Goal: Task Accomplishment & Management: Manage account settings

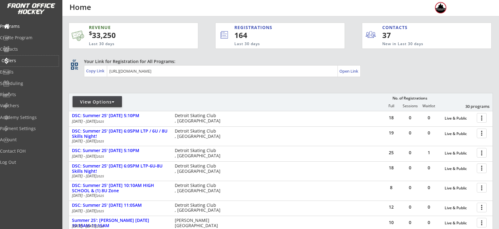
click at [36, 64] on div "Orders" at bounding box center [29, 61] width 59 height 11
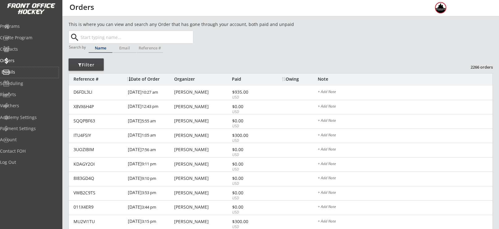
click at [23, 72] on div "Emails" at bounding box center [30, 72] width 56 height 4
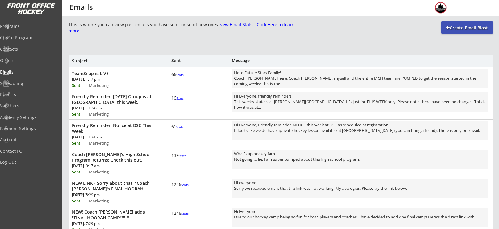
click at [460, 29] on div "Create Email Blast" at bounding box center [467, 28] width 52 height 6
select select ""All""
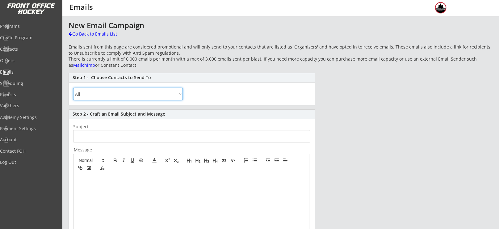
click at [177, 97] on select "All By Specific Programs Within Birth Year Range" at bounding box center [128, 94] width 110 height 12
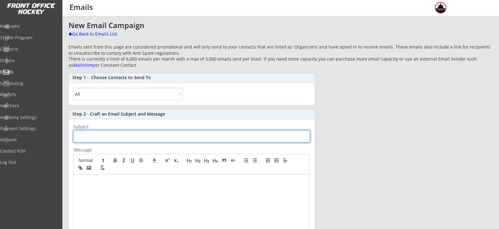
click at [226, 136] on input "input" at bounding box center [191, 136] width 237 height 12
type input "W"
type input "Hockey Training At DSC"
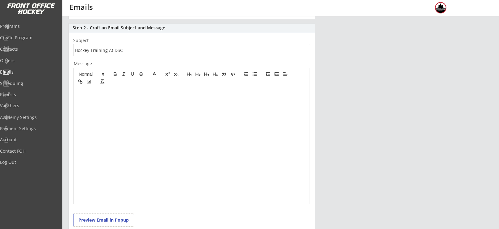
scroll to position [81, 0]
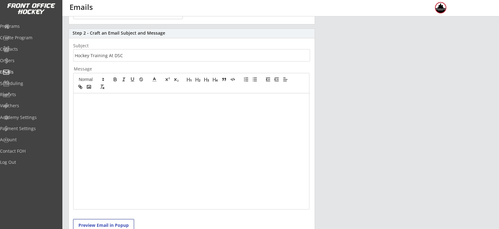
click at [150, 130] on div at bounding box center [191, 151] width 236 height 116
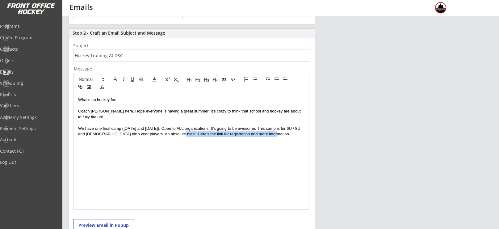
drag, startPoint x: 170, startPoint y: 129, endPoint x: 268, endPoint y: 135, distance: 98.0
click at [268, 135] on div "What's up hockey fam, Coach [PERSON_NAME] here. Hope everyone is having a great…" at bounding box center [191, 151] width 236 height 116
click at [79, 88] on icon "button" at bounding box center [80, 87] width 6 height 6
paste input "[URL][DOMAIN_NAME]"
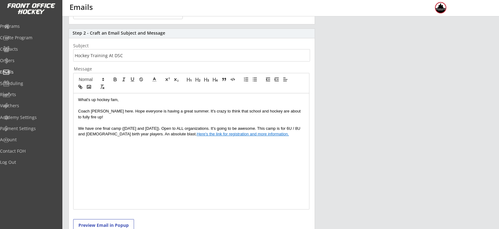
click at [290, 130] on p "We have one final camp ([DATE] and [DATE]). Open to ALL organizations. It's goi…" at bounding box center [191, 131] width 226 height 11
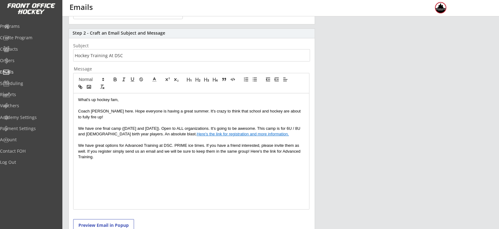
drag, startPoint x: 251, startPoint y: 145, endPoint x: 261, endPoint y: 155, distance: 14.4
click at [261, 155] on div "What's up hockey fam, Coach [PERSON_NAME] here. Hope everyone is having a great…" at bounding box center [191, 151] width 236 height 116
click at [80, 87] on line "button" at bounding box center [80, 86] width 1 height 1
paste input "[URL][DOMAIN_NAME]"
click at [106, 154] on div "What's up hockey fam, Coach [PERSON_NAME] here. Hope everyone is having a great…" at bounding box center [191, 151] width 236 height 116
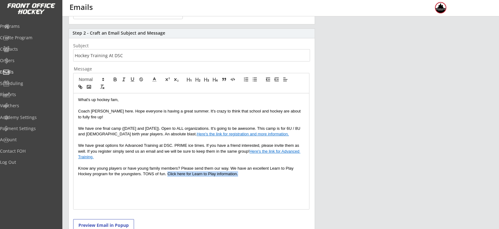
drag, startPoint x: 256, startPoint y: 165, endPoint x: 167, endPoint y: 169, distance: 88.7
click at [167, 169] on p "Know any young players or have young family members? Please send them our way. …" at bounding box center [191, 170] width 226 height 11
click at [78, 87] on icon "button" at bounding box center [80, 87] width 6 height 6
paste input "[URL][DOMAIN_NAME]"
click at [261, 168] on p "Know any young players or have young family members? Please send them our way. …" at bounding box center [191, 170] width 226 height 11
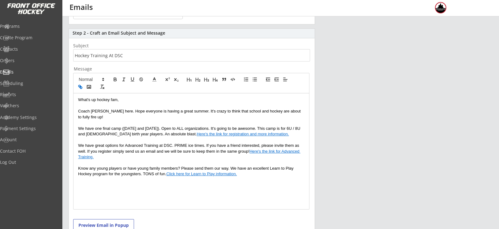
click at [88, 165] on p "Know any young players or have young family members? Please send them our way. …" at bounding box center [191, 170] width 226 height 11
click at [83, 165] on p "Know any young players or have young family members? Please send them our way. …" at bounding box center [191, 170] width 226 height 11
click at [266, 172] on div "What's up hockey fam, Coach [PERSON_NAME] here. Hope everyone is having a great…" at bounding box center [191, 151] width 236 height 116
drag, startPoint x: 146, startPoint y: 178, endPoint x: 119, endPoint y: 179, distance: 27.2
click at [119, 182] on p "Few spots Remain for 6U Future Stars & 8U Future Stars." at bounding box center [191, 185] width 226 height 6
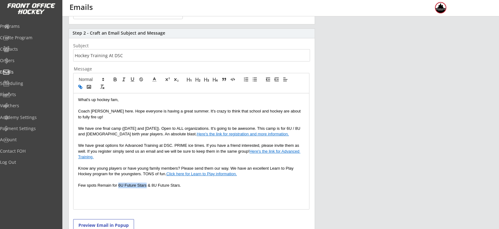
click at [81, 86] on icon "button" at bounding box center [81, 87] width 2 height 2
paste input "[URL][DOMAIN_NAME]"
drag, startPoint x: 179, startPoint y: 179, endPoint x: 152, endPoint y: 179, distance: 26.9
click at [152, 182] on p "Few spots Remain for 6U Future Stars & 8U Future Stars." at bounding box center [191, 185] width 226 height 6
click at [80, 89] on icon "button" at bounding box center [80, 87] width 6 height 6
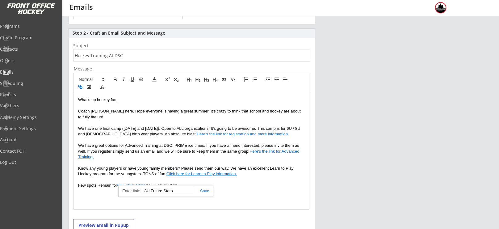
paste input "[URL][DOMAIN_NAME]"
click at [207, 182] on p "Few spots Remain for 6U Future Stars & 8U Future Stars ." at bounding box center [191, 185] width 226 height 6
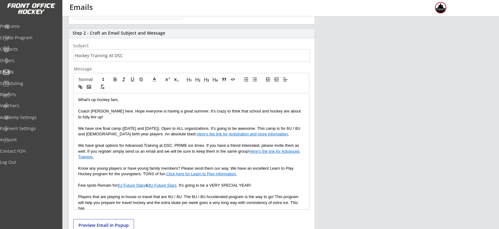
click at [249, 198] on p "Players that are playing in-house or travel that are 6U / 8U. The 6U / 8U Accel…" at bounding box center [191, 202] width 226 height 17
click at [265, 201] on p "Players that are playing in-house or travel that are 6U / 8U. The 6U / 8U Accel…" at bounding box center [191, 202] width 226 height 17
drag, startPoint x: 198, startPoint y: 200, endPoint x: 139, endPoint y: 199, distance: 59.6
click at [139, 199] on p "Players that are playing in-house or travel that are 6U / 8U. The 6U / 8U Accel…" at bounding box center [191, 202] width 226 height 17
click at [78, 87] on icon "button" at bounding box center [80, 87] width 6 height 6
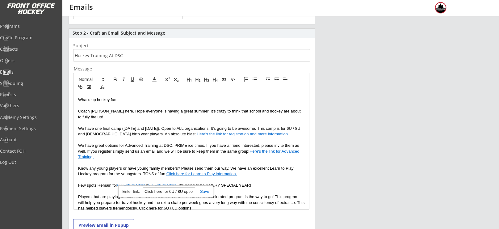
paste input "[URL][DOMAIN_NAME]"
click at [206, 190] on link at bounding box center [202, 191] width 14 height 5
click at [203, 203] on p "Players that are playing in-house or travel that are 6U / 8U. The 6U / 8U Accel…" at bounding box center [191, 202] width 226 height 17
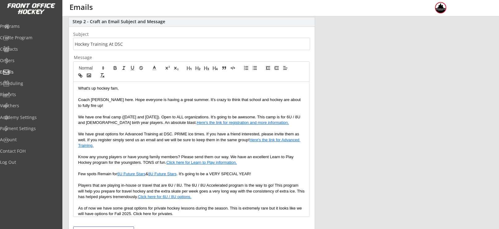
scroll to position [94, 0]
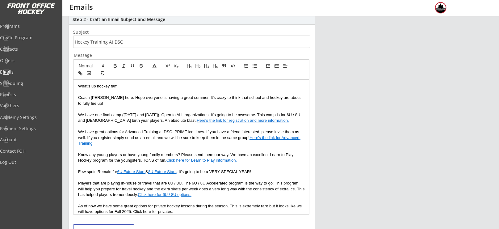
drag, startPoint x: 179, startPoint y: 220, endPoint x: 134, endPoint y: 212, distance: 45.5
click at [134, 212] on div "What's up hockey fam, Coach [PERSON_NAME] here. Hope everyone is having a great…" at bounding box center [191, 147] width 236 height 135
click at [82, 72] on icon "button" at bounding box center [80, 73] width 6 height 6
paste input "[URL][DOMAIN_NAME]"
type input "[URL][DOMAIN_NAME]"
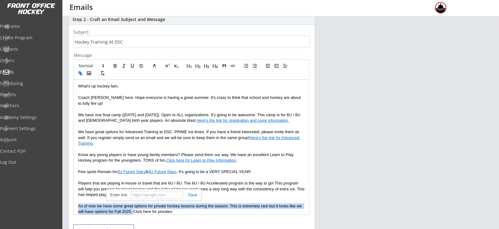
scroll to position [0, 0]
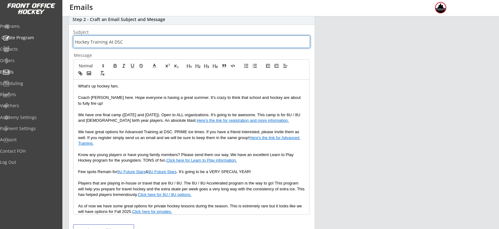
drag, startPoint x: 136, startPoint y: 45, endPoint x: 56, endPoint y: 39, distance: 79.6
click at [56, 39] on body "REVENUE $ 33,250 Last 30 days REGISTRATIONS 164 Last 30 days CONTACTS 37 New in…" at bounding box center [249, 20] width 499 height 229
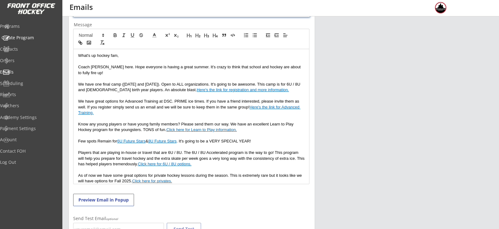
scroll to position [126, 0]
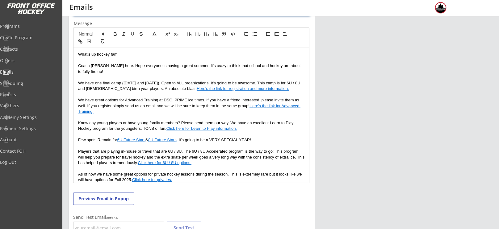
type input "Message from Coach [PERSON_NAME]."
click at [199, 176] on p "As of now we have some great options for private hockey lessons during the seas…" at bounding box center [191, 176] width 226 height 11
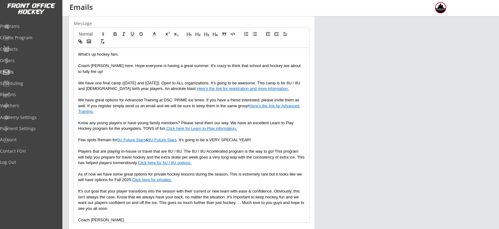
click at [132, 201] on p "It's our goal that your player transitions into the season with their current o…" at bounding box center [191, 199] width 226 height 23
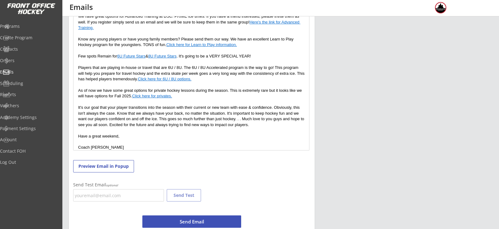
scroll to position [216, 0]
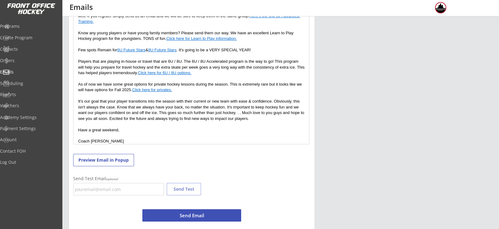
click at [195, 215] on button "Send Email" at bounding box center [191, 215] width 99 height 12
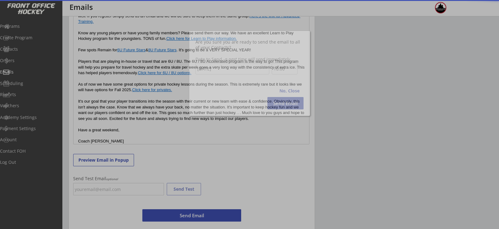
scroll to position [217, 0]
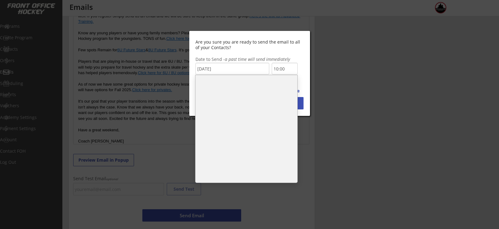
drag, startPoint x: 287, startPoint y: 66, endPoint x: 244, endPoint y: 78, distance: 44.9
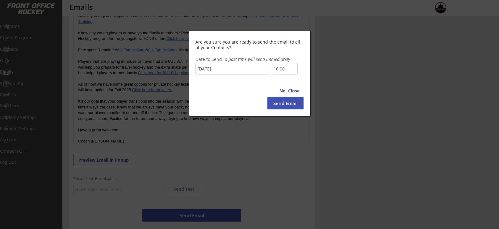
click at [244, 78] on div "Are you sure you are ready to send the email to all of your Contacts? Date to S…" at bounding box center [249, 73] width 121 height 85
click at [282, 74] on div "Are you sure you are ready to send the email to all of your Contacts? Date to S…" at bounding box center [249, 73] width 121 height 85
click at [282, 72] on input "10:00" at bounding box center [285, 69] width 26 height 12
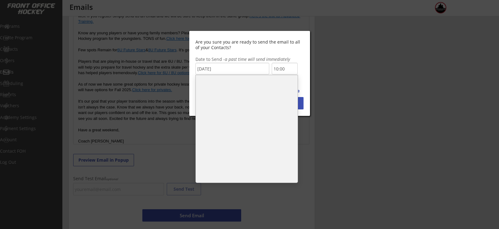
click at [262, 77] on li "9:00" at bounding box center [247, 83] width 102 height 12
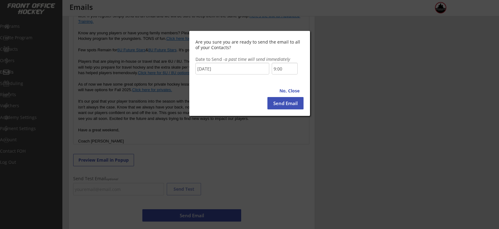
click at [238, 132] on div at bounding box center [249, 114] width 499 height 229
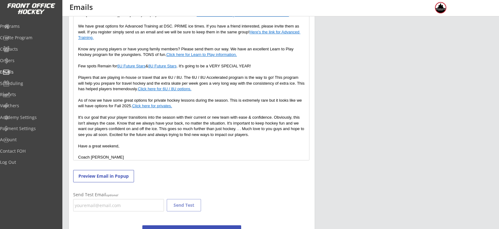
scroll to position [231, 0]
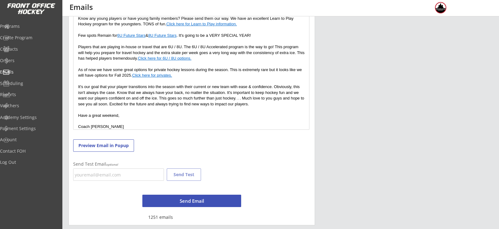
click at [194, 201] on button "Send Email" at bounding box center [191, 200] width 99 height 12
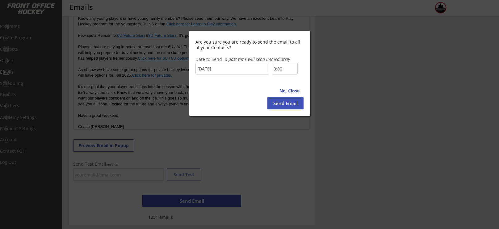
click at [280, 105] on button "Send Email" at bounding box center [285, 103] width 36 height 12
type input "10:00"
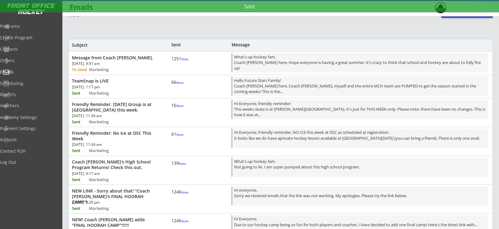
scroll to position [0, 0]
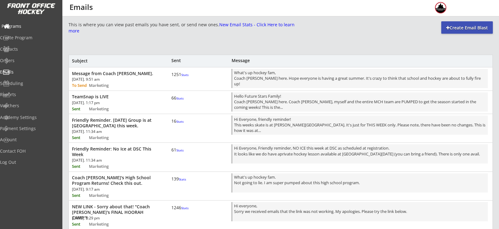
click at [19, 26] on div "Programs" at bounding box center [30, 26] width 56 height 4
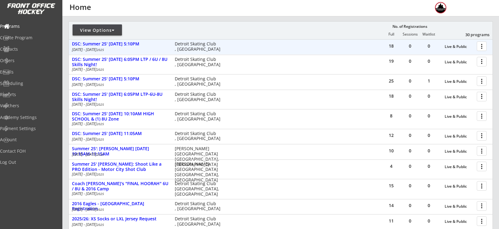
scroll to position [72, 0]
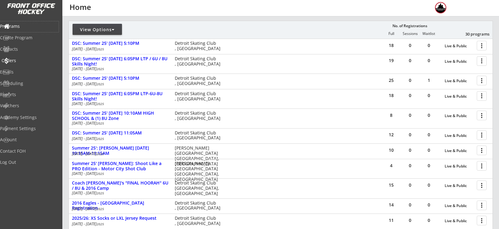
click at [24, 62] on div "Orders" at bounding box center [30, 60] width 56 height 4
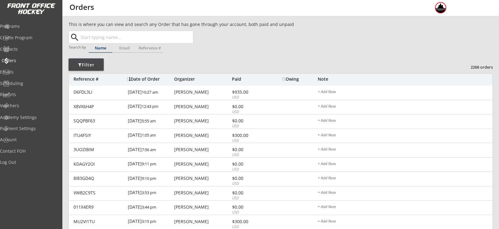
click at [31, 62] on div "Orders" at bounding box center [30, 60] width 56 height 4
click at [28, 28] on div "Programs" at bounding box center [30, 26] width 56 height 4
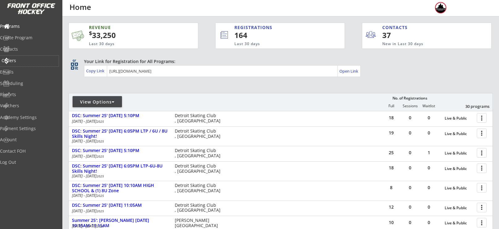
click at [26, 59] on div "Orders" at bounding box center [30, 60] width 56 height 4
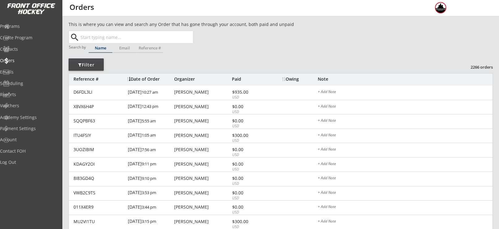
drag, startPoint x: 104, startPoint y: 98, endPoint x: 94, endPoint y: 65, distance: 34.4
click at [29, 26] on div "Programs" at bounding box center [30, 26] width 56 height 4
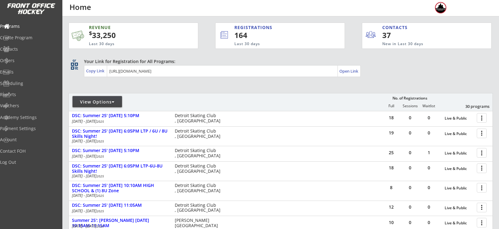
click at [110, 104] on div "View Options" at bounding box center [97, 102] width 49 height 6
select select ""Upcoming Programs""
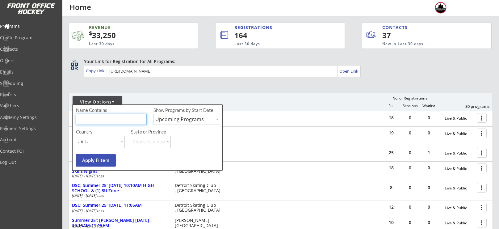
click at [112, 114] on input "input" at bounding box center [111, 119] width 71 height 11
click at [27, 60] on div "Orders" at bounding box center [30, 60] width 56 height 4
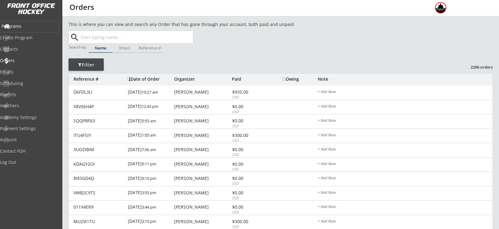
click at [33, 27] on div "Programs" at bounding box center [30, 26] width 56 height 4
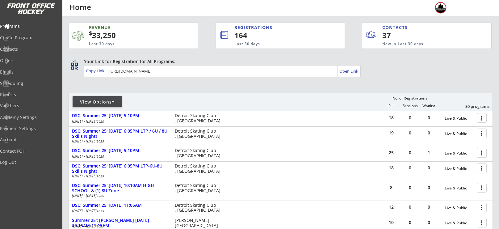
click at [98, 97] on div "View Options" at bounding box center [97, 101] width 49 height 11
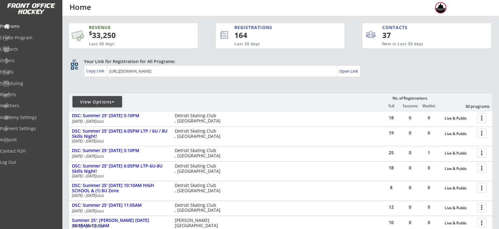
click at [102, 106] on div "View Options" at bounding box center [97, 101] width 49 height 11
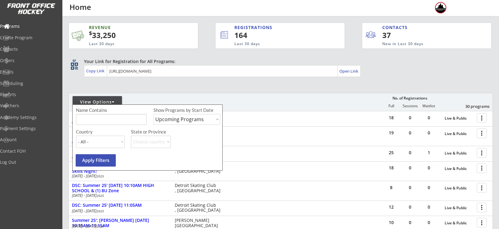
click at [104, 118] on input "input" at bounding box center [111, 119] width 71 height 11
type input "5"
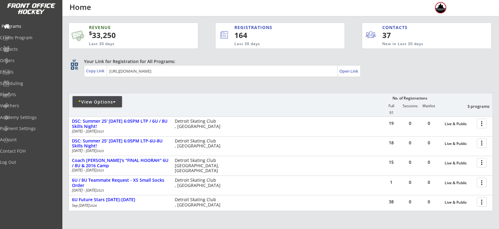
click at [23, 28] on div "Programs" at bounding box center [30, 26] width 56 height 4
click at [81, 94] on div "* View Options No. of Registrations Full Sessions Waitlist 5 programs 91" at bounding box center [281, 104] width 424 height 23
click at [85, 97] on div "* View Options" at bounding box center [97, 101] width 49 height 11
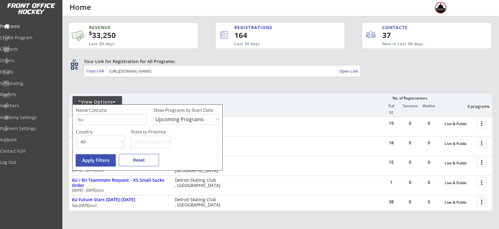
click at [86, 117] on input "input" at bounding box center [111, 119] width 71 height 11
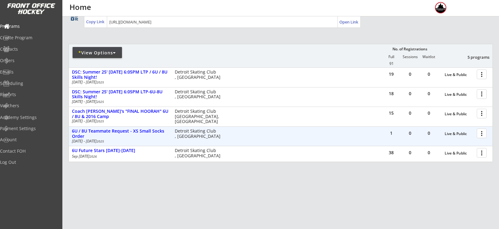
scroll to position [50, 0]
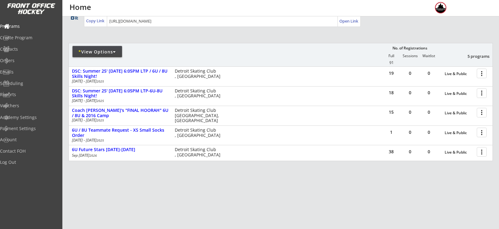
click at [96, 55] on div "* View Options" at bounding box center [97, 51] width 49 height 11
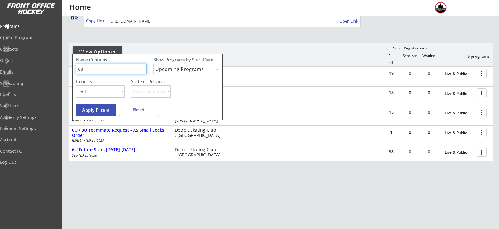
click at [104, 65] on input "input" at bounding box center [111, 69] width 71 height 11
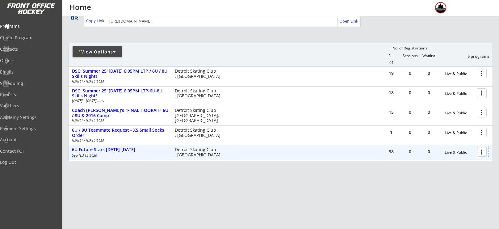
click at [483, 153] on div at bounding box center [482, 151] width 11 height 11
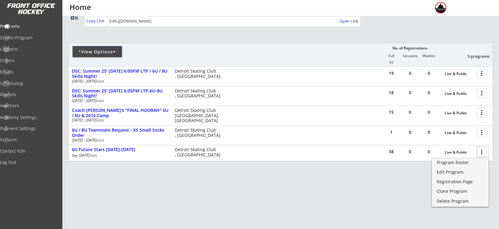
click at [110, 48] on div "* View Options" at bounding box center [97, 51] width 49 height 11
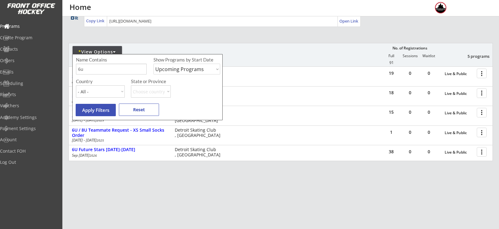
click at [227, 63] on div "* View Options No. of Registrations Full Sessions Waitlist 5 programs 91" at bounding box center [281, 54] width 424 height 23
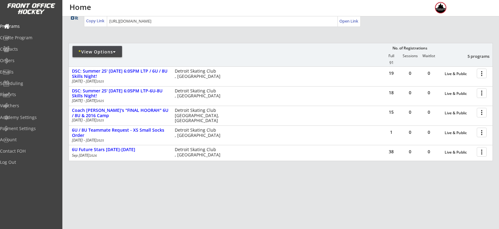
click at [115, 56] on div "* View Options" at bounding box center [97, 51] width 49 height 11
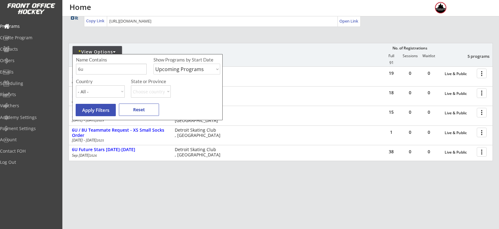
click at [119, 70] on input "input" at bounding box center [111, 69] width 71 height 11
type input "6"
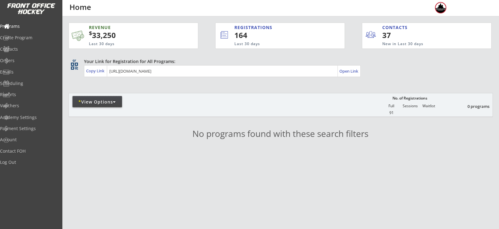
click at [100, 99] on div "* View Options" at bounding box center [97, 102] width 49 height 6
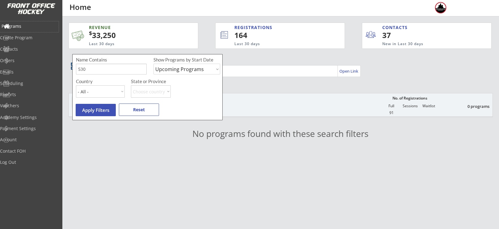
click at [27, 31] on div "Programs" at bounding box center [29, 26] width 59 height 11
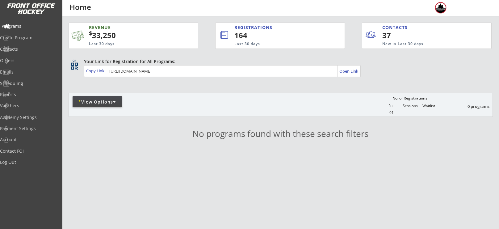
scroll to position [0, 0]
click at [30, 57] on div "Orders" at bounding box center [29, 61] width 59 height 11
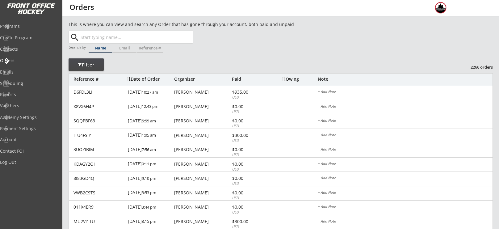
click at [27, 32] on div "Programs Create Program Contacts Orders Emails Scheduling Reports Vouchers" at bounding box center [31, 65] width 62 height 93
click at [26, 27] on div "Programs" at bounding box center [30, 26] width 56 height 4
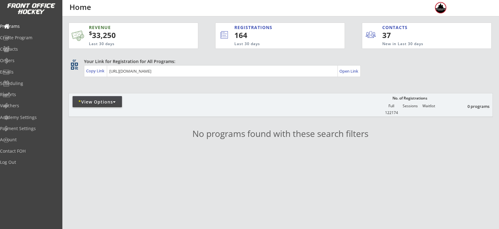
click at [107, 102] on div "* View Options" at bounding box center [97, 102] width 49 height 6
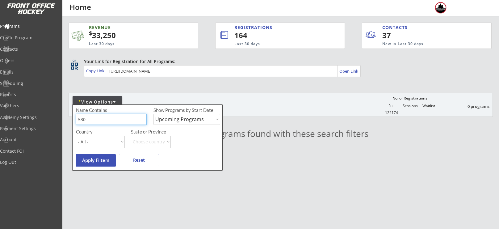
click at [108, 115] on input "input" at bounding box center [111, 119] width 71 height 11
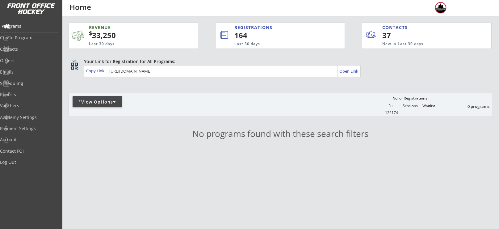
click at [14, 26] on div "Programs" at bounding box center [30, 26] width 56 height 4
click at [92, 101] on div "* View Options" at bounding box center [97, 102] width 49 height 6
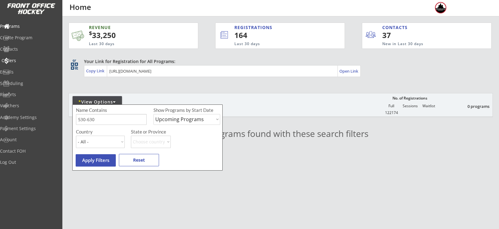
click at [27, 62] on div "Orders" at bounding box center [30, 60] width 56 height 4
click at [28, 28] on div "Programs" at bounding box center [29, 26] width 59 height 4
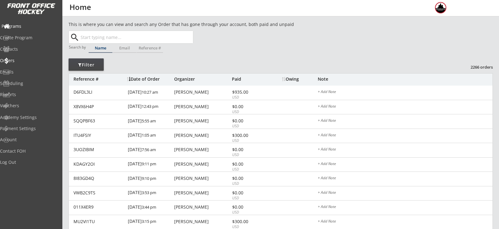
click at [28, 28] on div "Programs" at bounding box center [30, 26] width 56 height 4
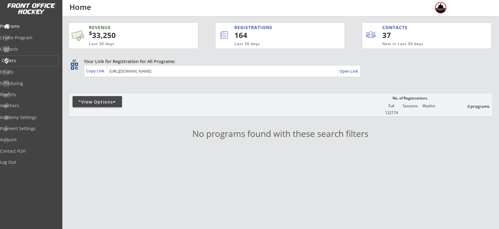
click at [31, 63] on div "Orders" at bounding box center [29, 61] width 59 height 11
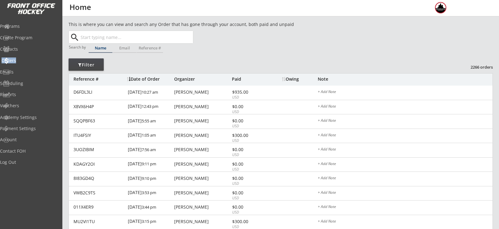
click at [31, 63] on div "Orders" at bounding box center [29, 61] width 59 height 11
click at [28, 25] on div "Programs" at bounding box center [30, 26] width 56 height 4
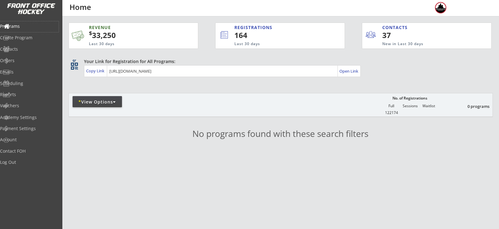
click at [108, 96] on div "* View Options" at bounding box center [97, 101] width 49 height 11
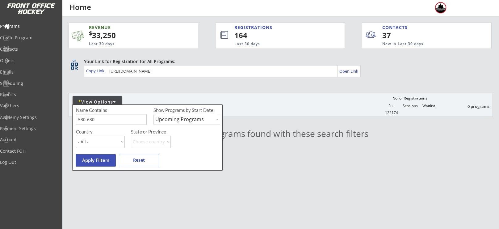
drag, startPoint x: 112, startPoint y: 126, endPoint x: 115, endPoint y: 122, distance: 5.1
click at [115, 122] on div "Name Contains Show Programs by Start Date Upcoming Programs Past Programs Speci…" at bounding box center [149, 118] width 146 height 22
click at [115, 122] on input "input" at bounding box center [111, 119] width 71 height 11
type input "5"
type input "6u"
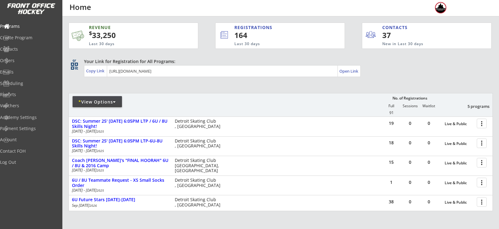
click at [103, 100] on div "* View Options" at bounding box center [97, 102] width 49 height 6
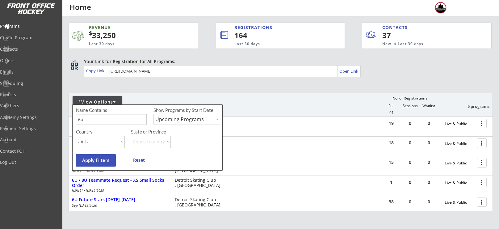
click at [213, 217] on div "REVENUE $ 33,250 Last 30 days REGISTRATIONS 164 Last 30 days CONTACTS 37 New in…" at bounding box center [281, 145] width 424 height 259
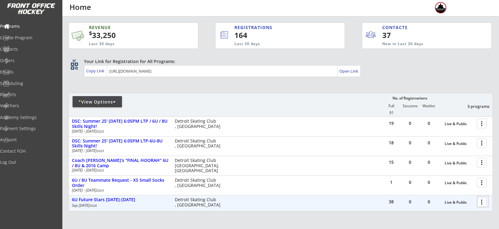
click at [483, 204] on div at bounding box center [482, 201] width 11 height 11
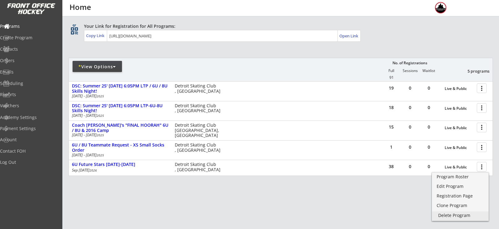
scroll to position [36, 0]
click at [457, 195] on div "Registration Page" at bounding box center [460, 196] width 44 height 4
click at [31, 62] on div "Orders" at bounding box center [29, 61] width 59 height 11
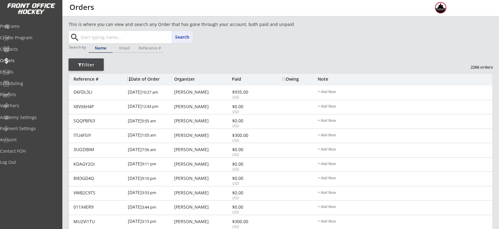
click at [135, 34] on input "text" at bounding box center [136, 37] width 114 height 12
type input "[PERSON_NAME]"
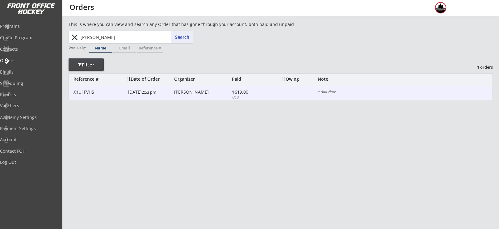
click at [204, 90] on div "[PERSON_NAME]" at bounding box center [202, 92] width 56 height 4
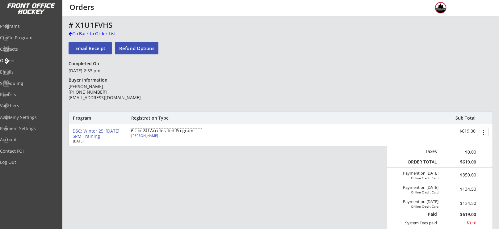
click at [147, 135] on div "[PERSON_NAME]" at bounding box center [165, 135] width 69 height 3
select select ""Youth S/M""
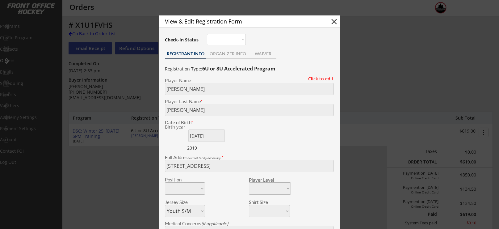
click at [161, 163] on div "View & Edit Registration Form close Check-In Status Not here Present REGISTRANT…" at bounding box center [249, 189] width 181 height 349
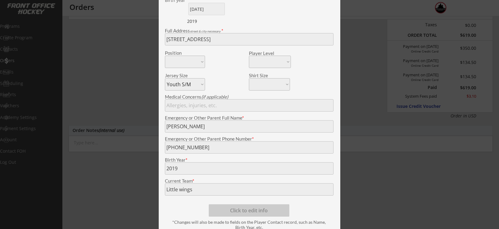
scroll to position [127, 0]
click at [382, 181] on div at bounding box center [249, 114] width 499 height 229
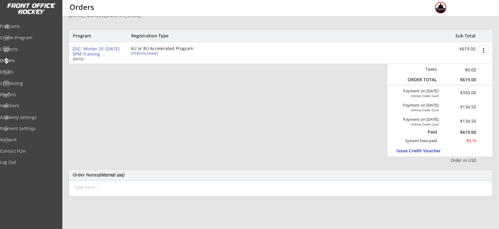
scroll to position [74, 0]
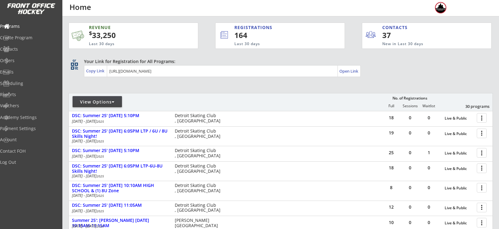
click at [100, 105] on div "View Options" at bounding box center [97, 101] width 49 height 11
select select ""Upcoming Programs""
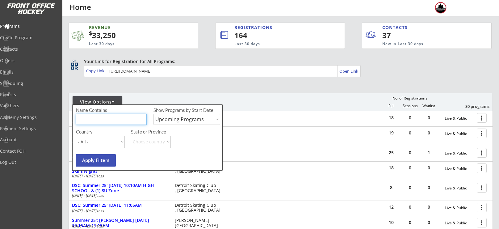
click at [110, 122] on input "input" at bounding box center [111, 119] width 71 height 11
type input "camp"
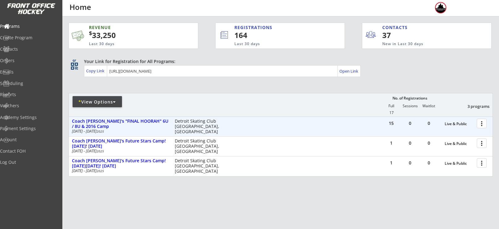
click at [478, 122] on div at bounding box center [482, 123] width 11 height 11
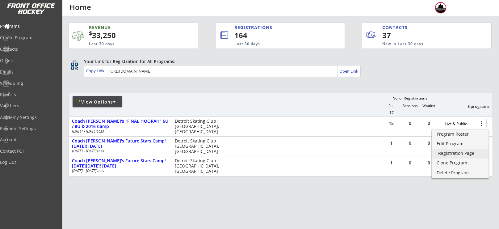
click at [457, 156] on link "Registration Page" at bounding box center [460, 153] width 56 height 9
click at [98, 102] on div "* View Options" at bounding box center [97, 102] width 49 height 6
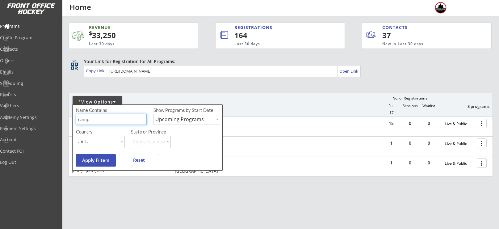
click at [104, 115] on input "input" at bounding box center [111, 119] width 71 height 11
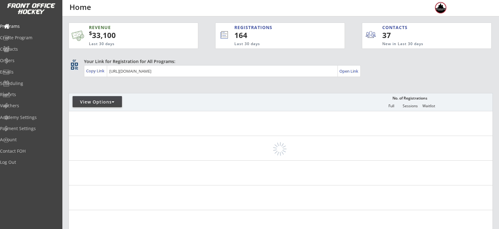
click at [97, 78] on div "REVENUE $ 33,100 Last 30 days REGISTRATIONS 164 Last 30 days CONTACTS 37 New in…" at bounding box center [281, 219] width 424 height 406
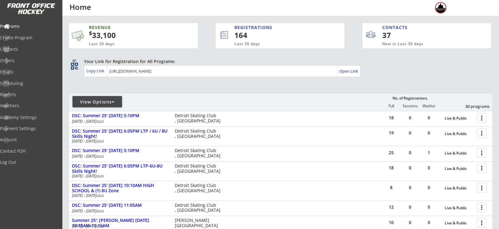
click at [100, 101] on div "View Options" at bounding box center [97, 102] width 49 height 6
select select ""Upcoming Programs""
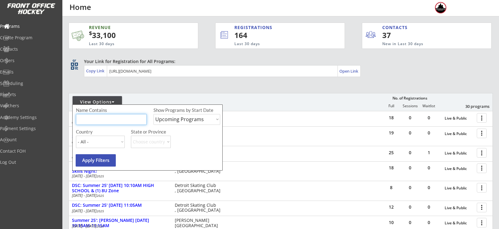
click at [101, 121] on input "input" at bounding box center [111, 119] width 71 height 11
type input "lincoln"
type input "Lincoln park"
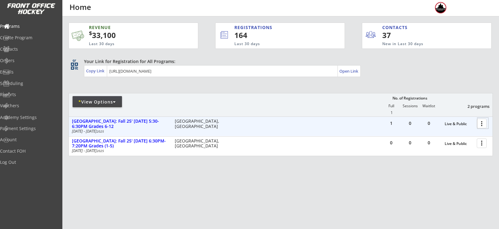
click at [483, 122] on div at bounding box center [482, 123] width 11 height 11
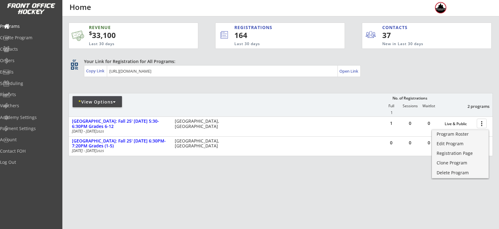
click at [309, 182] on div "REVENUE $ 33,100 Last 30 days REGISTRATIONS 164 Last 30 days CONTACTS 37 New in…" at bounding box center [281, 118] width 424 height 204
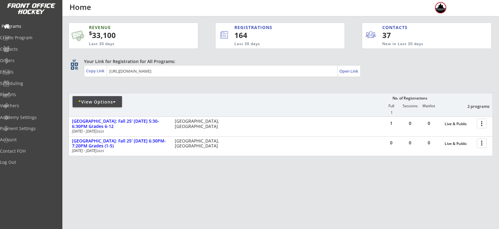
click at [29, 25] on div "Programs" at bounding box center [30, 26] width 56 height 4
click at [22, 64] on div "Orders" at bounding box center [29, 61] width 59 height 11
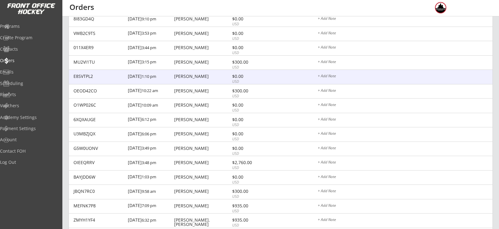
scroll to position [160, 0]
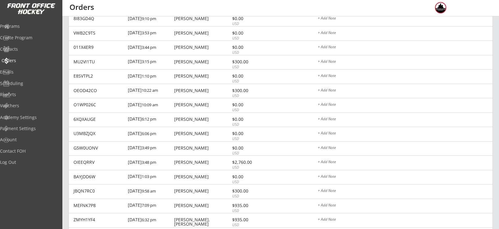
click at [26, 62] on div "Orders" at bounding box center [30, 60] width 56 height 4
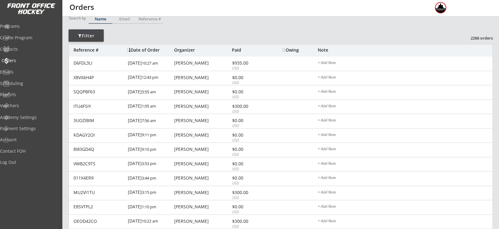
scroll to position [0, 0]
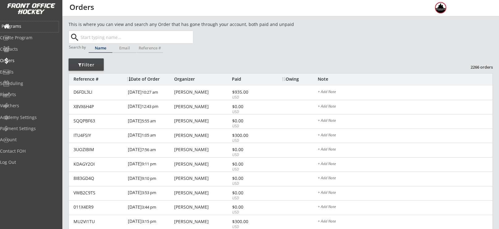
click at [30, 27] on div "Programs" at bounding box center [30, 26] width 56 height 4
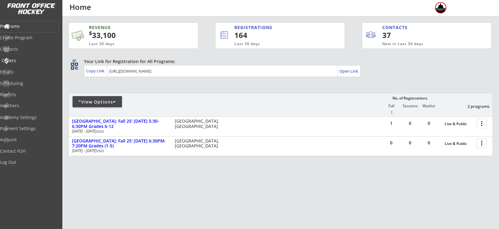
click at [21, 62] on div "Orders" at bounding box center [30, 60] width 56 height 4
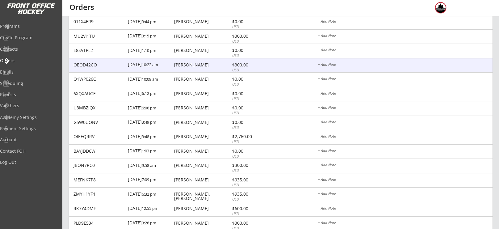
scroll to position [187, 0]
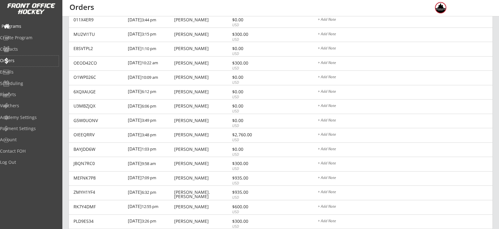
click at [31, 28] on div "Programs" at bounding box center [30, 26] width 56 height 4
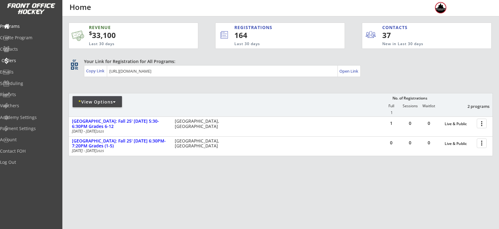
click at [29, 61] on div "Orders" at bounding box center [30, 60] width 56 height 4
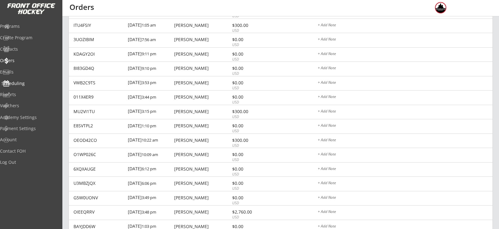
scroll to position [102, 0]
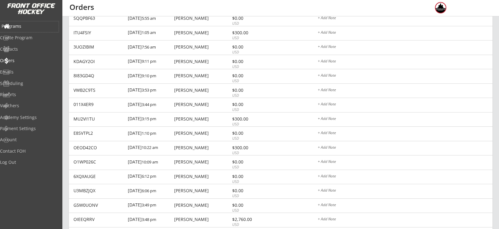
click at [25, 26] on div "Programs" at bounding box center [30, 26] width 56 height 4
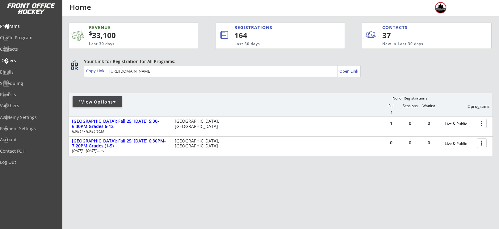
click at [21, 60] on div "Orders" at bounding box center [30, 60] width 56 height 4
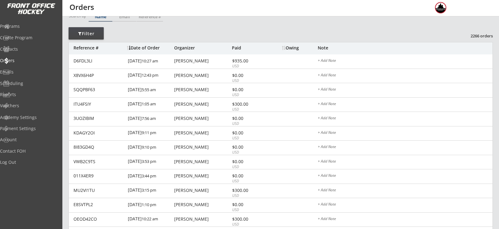
scroll to position [31, 0]
